Goal: Task Accomplishment & Management: Use online tool/utility

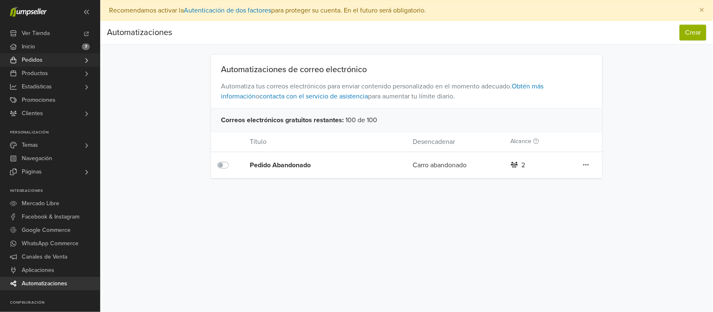
click at [50, 63] on link "Pedidos" at bounding box center [50, 59] width 100 height 13
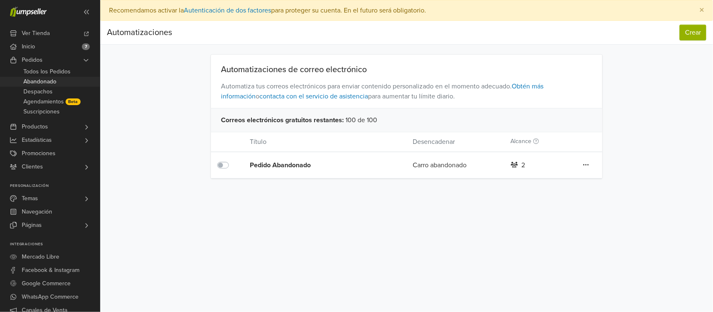
click at [43, 82] on span "Abandonado" at bounding box center [39, 82] width 33 height 10
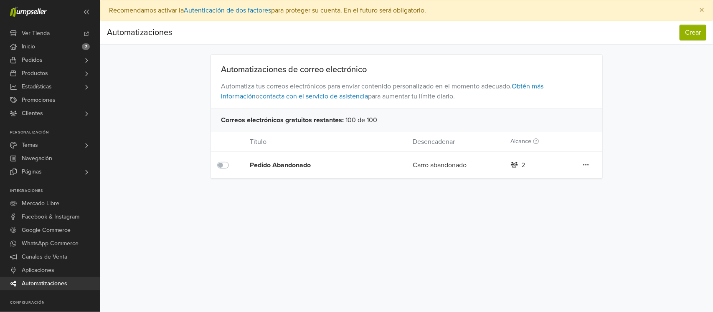
click at [282, 163] on div "Pedido Abandonado" at bounding box center [315, 165] width 130 height 10
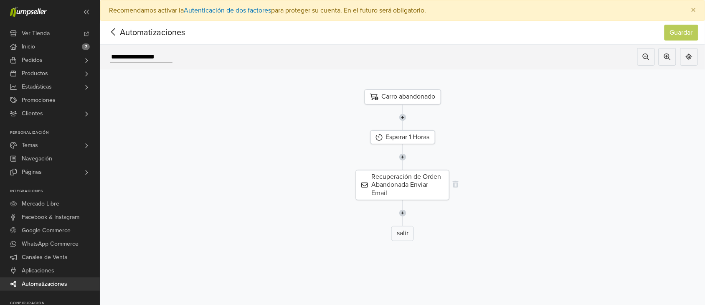
click at [411, 184] on div "Recuperación de Orden Abandonada Enviar Email" at bounding box center [403, 185] width 94 height 30
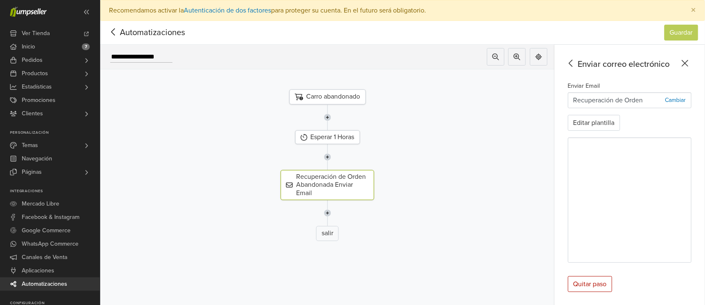
click at [117, 32] on icon at bounding box center [113, 32] width 13 height 10
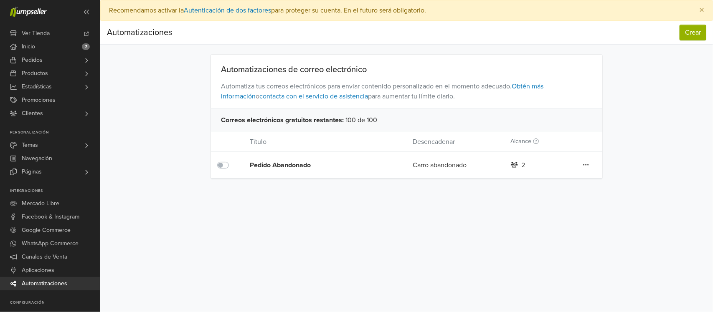
click at [300, 162] on div "Pedido Abandonado" at bounding box center [315, 165] width 130 height 10
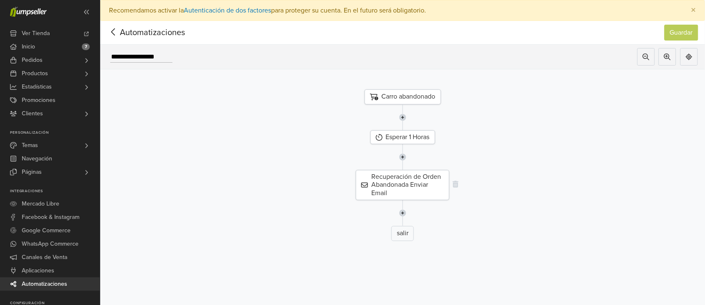
click at [433, 180] on div "Recuperación de Orden Abandonada Enviar Email" at bounding box center [403, 185] width 94 height 30
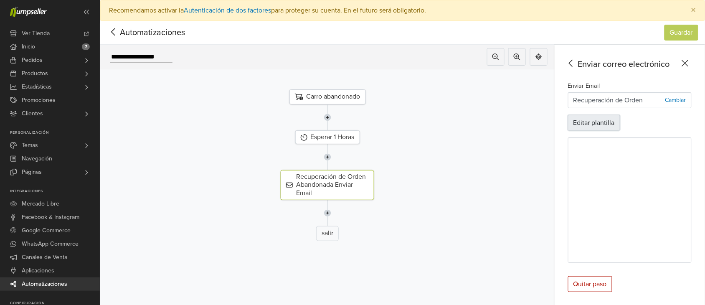
click at [612, 123] on button "Editar plantilla" at bounding box center [594, 123] width 52 height 16
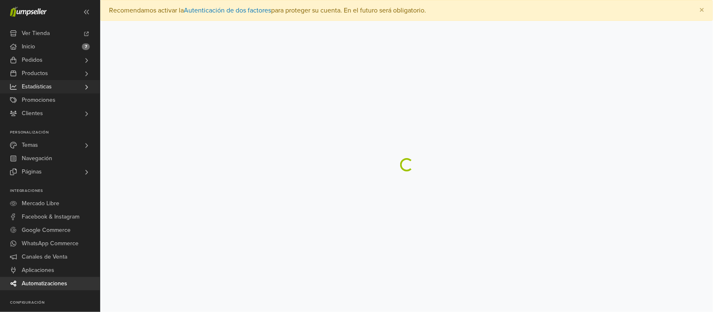
click at [55, 93] on link "Estadísticas" at bounding box center [50, 86] width 100 height 13
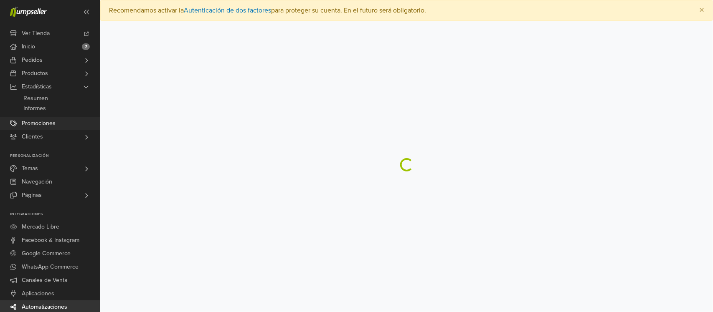
click at [40, 119] on span "Promociones" at bounding box center [39, 123] width 34 height 13
